Goal: Transaction & Acquisition: Purchase product/service

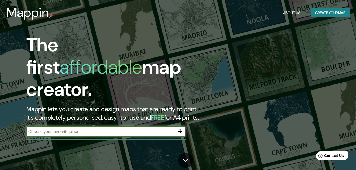
click at [64, 129] on input "text" at bounding box center [100, 132] width 148 height 6
click at [60, 129] on input "Pachuca de [PERSON_NAME] [GEOGRAPHIC_DATA]" at bounding box center [100, 132] width 148 height 6
click at [76, 129] on input "Pachuca de soto, [GEOGRAPHIC_DATA], [GEOGRAPHIC_DATA]" at bounding box center [100, 132] width 148 height 6
click at [65, 129] on input "Pachuca de soto, [GEOGRAPHIC_DATA], [GEOGRAPHIC_DATA]" at bounding box center [100, 132] width 148 height 6
click at [55, 129] on input "Pachuca de soto, [GEOGRAPHIC_DATA], [GEOGRAPHIC_DATA]" at bounding box center [100, 132] width 148 height 6
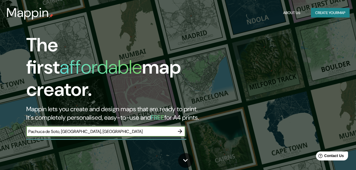
type input "Pachuca de Soto, [GEOGRAPHIC_DATA], [GEOGRAPHIC_DATA]"
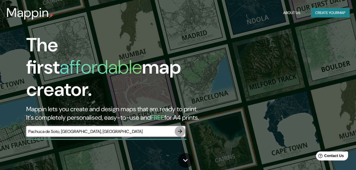
click at [181, 129] on icon "button" at bounding box center [180, 131] width 4 height 4
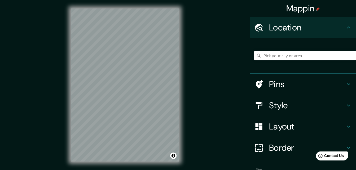
click at [207, 59] on div "Mappin Location Pins Style Layout Border Choose a border. Hint : you can make l…" at bounding box center [178, 89] width 356 height 179
click at [225, 49] on div "Mappin Location Pins Style Layout Border Choose a border. Hint : you can make l…" at bounding box center [178, 89] width 356 height 179
click at [188, 110] on div "Mappin Location Pins Style Layout Border Choose a border. Hint : you can make l…" at bounding box center [178, 89] width 356 height 179
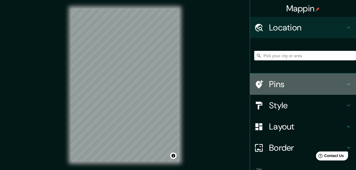
click at [285, 87] on h4 "Pins" at bounding box center [307, 84] width 76 height 11
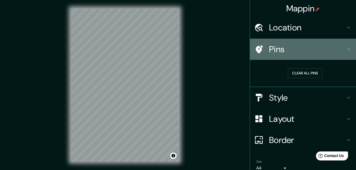
click at [338, 48] on h4 "Pins" at bounding box center [307, 49] width 76 height 11
click at [345, 50] on icon at bounding box center [348, 49] width 6 height 6
click at [347, 49] on icon at bounding box center [348, 49] width 3 height 2
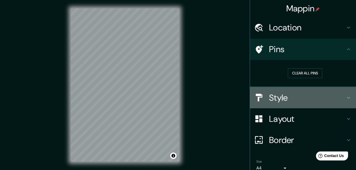
click at [289, 98] on h4 "Style" at bounding box center [307, 98] width 76 height 11
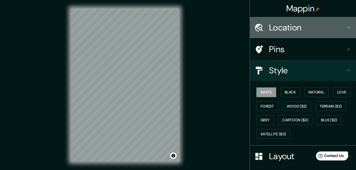
click at [315, 26] on h4 "Location" at bounding box center [307, 27] width 76 height 11
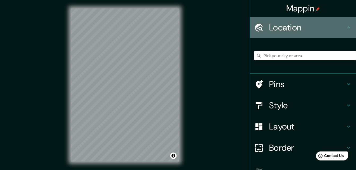
click at [315, 26] on h4 "Location" at bounding box center [307, 27] width 76 height 11
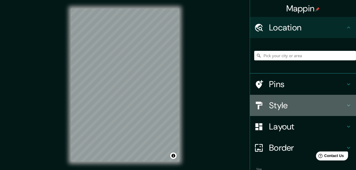
click at [278, 105] on h4 "Style" at bounding box center [307, 105] width 76 height 11
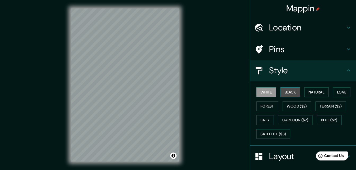
click at [286, 89] on button "Black" at bounding box center [290, 92] width 20 height 10
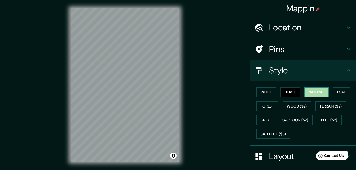
click at [307, 90] on button "Natural" at bounding box center [316, 92] width 24 height 10
click at [335, 91] on button "Love" at bounding box center [341, 92] width 17 height 10
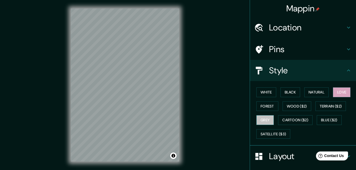
click at [263, 118] on button "Grey" at bounding box center [264, 120] width 17 height 10
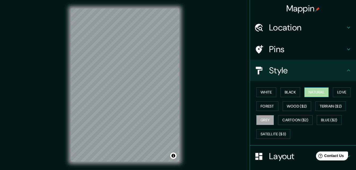
click at [305, 91] on button "Natural" at bounding box center [316, 92] width 24 height 10
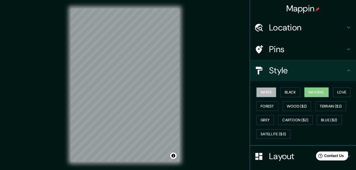
click at [265, 91] on button "White" at bounding box center [266, 92] width 20 height 10
click at [316, 93] on button "Natural" at bounding box center [316, 92] width 24 height 10
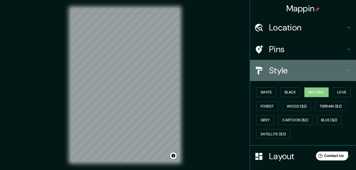
click at [318, 72] on h4 "Style" at bounding box center [307, 70] width 76 height 11
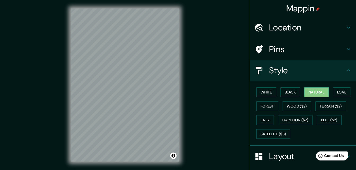
scroll to position [62, 0]
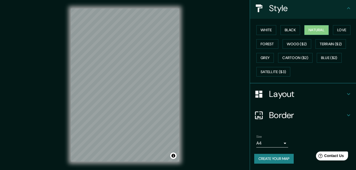
click at [311, 95] on h4 "Layout" at bounding box center [307, 94] width 76 height 11
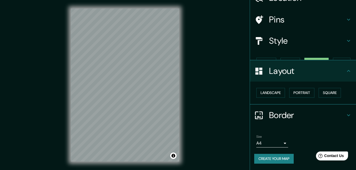
scroll to position [20, 0]
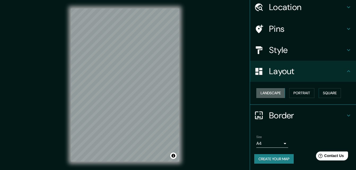
click at [273, 96] on button "Landscape" at bounding box center [270, 93] width 29 height 10
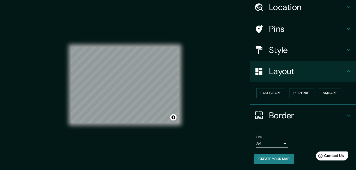
scroll to position [8, 0]
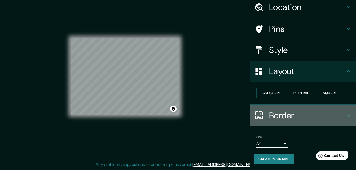
click at [295, 115] on h4 "Border" at bounding box center [307, 115] width 76 height 11
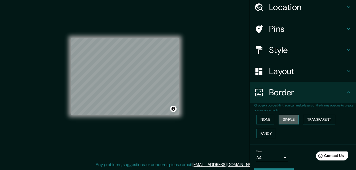
click at [287, 120] on button "Simple" at bounding box center [289, 120] width 20 height 10
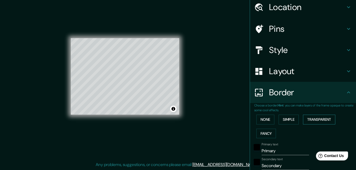
click at [305, 120] on button "Transparent" at bounding box center [319, 120] width 32 height 10
click at [261, 133] on button "Fancy" at bounding box center [266, 134] width 20 height 10
click at [263, 119] on button "None" at bounding box center [265, 120] width 18 height 10
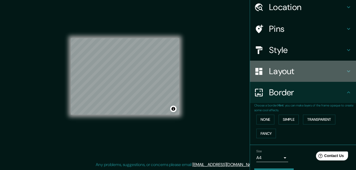
click at [295, 74] on h4 "Layout" at bounding box center [307, 71] width 76 height 11
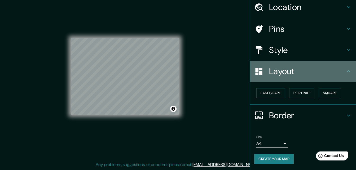
click at [295, 74] on h4 "Layout" at bounding box center [307, 71] width 76 height 11
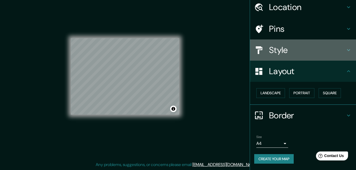
click at [299, 53] on h4 "Style" at bounding box center [307, 50] width 76 height 11
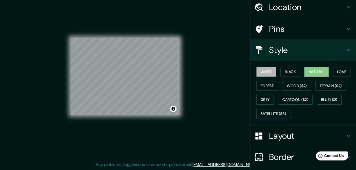
click at [262, 72] on button "White" at bounding box center [266, 72] width 20 height 10
click at [311, 72] on button "Natural" at bounding box center [316, 72] width 24 height 10
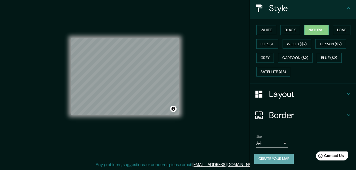
click at [263, 158] on button "Create your map" at bounding box center [273, 159] width 39 height 10
click at [173, 109] on button "Toggle attribution" at bounding box center [173, 109] width 6 height 6
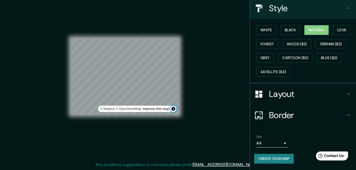
click at [173, 109] on button "Toggle attribution" at bounding box center [173, 109] width 6 height 6
click at [266, 157] on button "Create your map" at bounding box center [273, 159] width 39 height 10
click at [226, 36] on div "Mappin Location Pins Style White Black Natural Love Forest Wood ($2) Terrain ($…" at bounding box center [178, 81] width 356 height 179
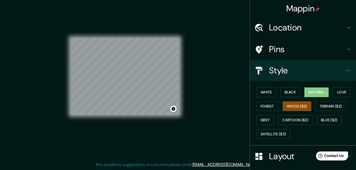
scroll to position [0, 0]
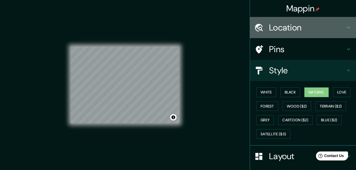
click at [306, 27] on h4 "Location" at bounding box center [307, 27] width 76 height 11
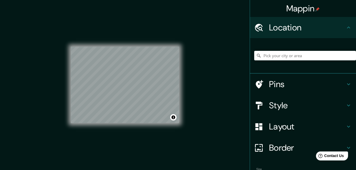
scroll to position [33, 0]
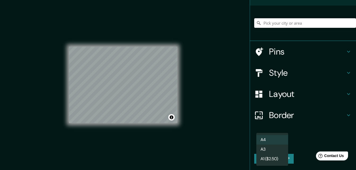
click at [281, 142] on body "Mappin Location Pins Style Layout Border Choose a border. Hint : you can make l…" at bounding box center [178, 85] width 356 height 170
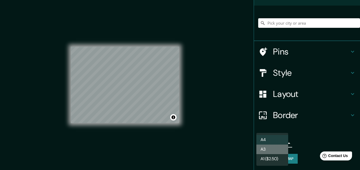
click at [272, 148] on li "A3" at bounding box center [272, 150] width 32 height 10
click at [281, 143] on body "Mappin Location Pins Style Layout Border Choose a border. Hint : you can make l…" at bounding box center [180, 85] width 360 height 170
click at [276, 139] on li "A4" at bounding box center [272, 140] width 32 height 10
type input "single"
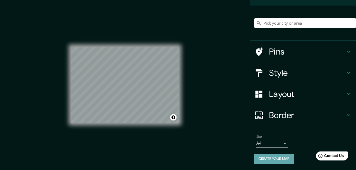
click at [275, 160] on button "Create your map" at bounding box center [273, 159] width 39 height 10
click at [275, 160] on div "Create your map" at bounding box center [303, 159] width 98 height 10
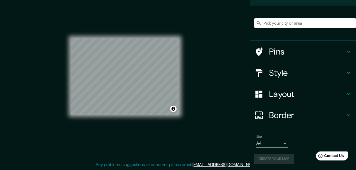
click at [270, 160] on div "Create your map" at bounding box center [303, 159] width 98 height 10
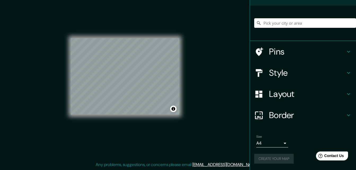
click at [270, 160] on div "Create your map" at bounding box center [303, 159] width 98 height 10
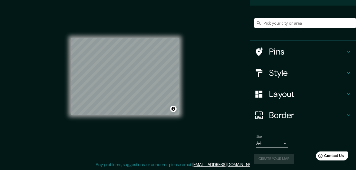
click at [270, 160] on div "Create your map" at bounding box center [303, 159] width 98 height 10
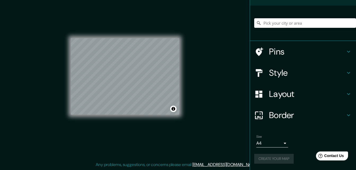
click at [270, 160] on div "Create your map" at bounding box center [303, 159] width 98 height 10
click at [215, 162] on html "Mappin Location Pins Style Layout Border Choose a border. Hint : you can make l…" at bounding box center [178, 77] width 356 height 170
click at [274, 68] on h4 "Style" at bounding box center [307, 73] width 76 height 11
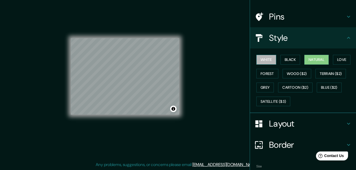
click at [267, 61] on button "White" at bounding box center [266, 60] width 20 height 10
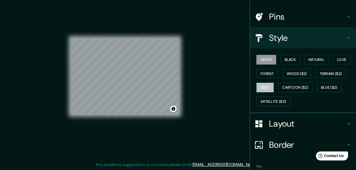
click at [262, 86] on button "Grey" at bounding box center [264, 88] width 17 height 10
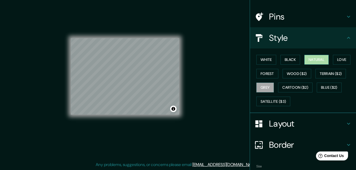
click at [310, 59] on button "Natural" at bounding box center [316, 60] width 24 height 10
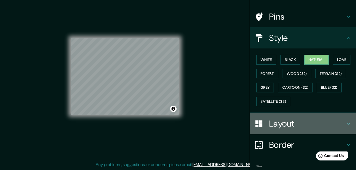
click at [286, 119] on h4 "Layout" at bounding box center [307, 123] width 76 height 11
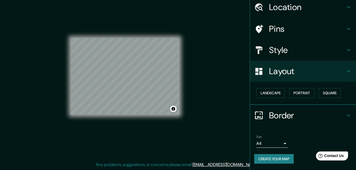
scroll to position [20, 0]
click at [325, 95] on button "Square" at bounding box center [330, 93] width 22 height 10
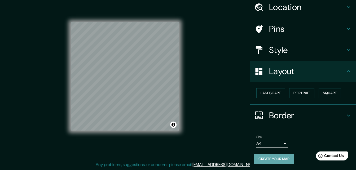
click at [263, 157] on button "Create your map" at bounding box center [273, 159] width 39 height 10
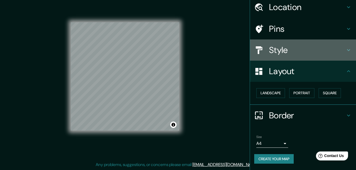
click at [288, 51] on h4 "Style" at bounding box center [307, 50] width 76 height 11
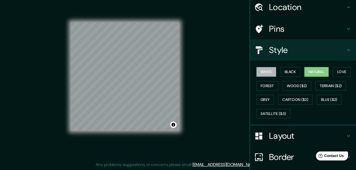
click at [265, 71] on button "White" at bounding box center [266, 72] width 20 height 10
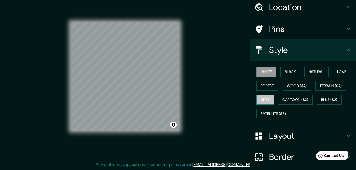
click at [264, 100] on button "Grey" at bounding box center [264, 100] width 17 height 10
click at [314, 72] on button "Natural" at bounding box center [316, 72] width 24 height 10
